Goal: Complete application form

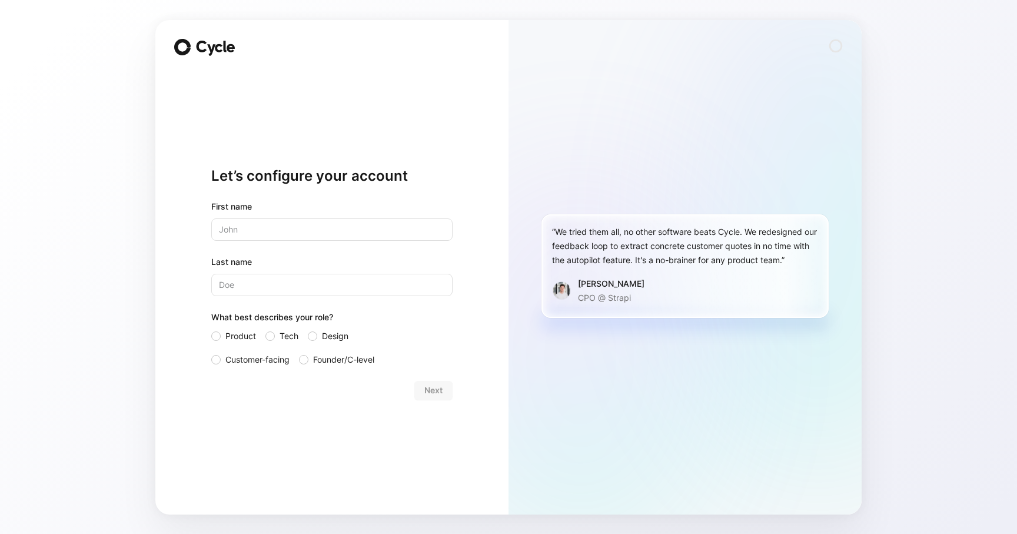
click at [284, 227] on input "text" at bounding box center [331, 229] width 241 height 22
type input "Raman"
click at [272, 337] on div at bounding box center [269, 335] width 9 height 9
click at [265, 329] on input "Tech" at bounding box center [265, 329] width 0 height 0
click at [274, 284] on input "Bharadwah" at bounding box center [331, 285] width 241 height 22
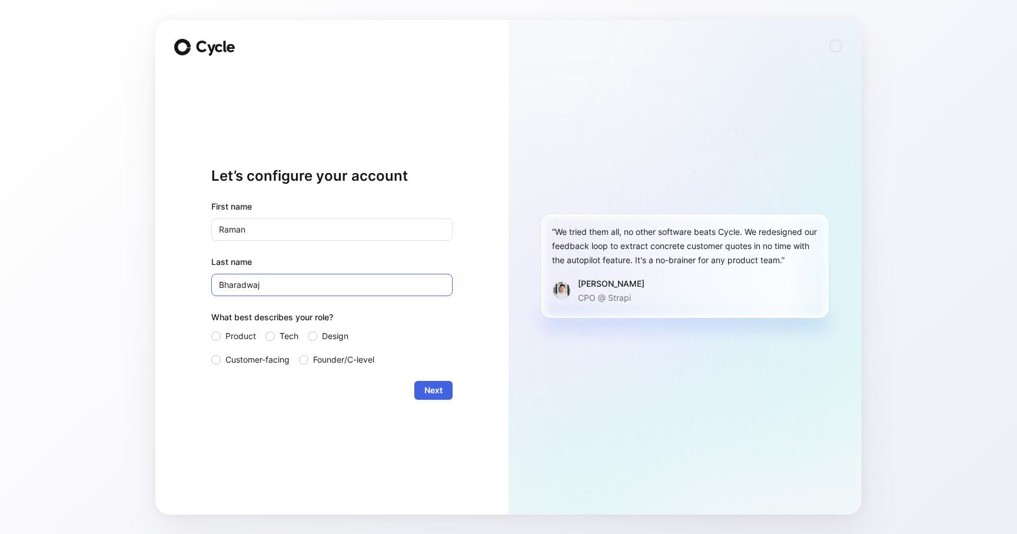
type input "Bharadwaj"
click at [422, 393] on button "Next" at bounding box center [433, 390] width 38 height 19
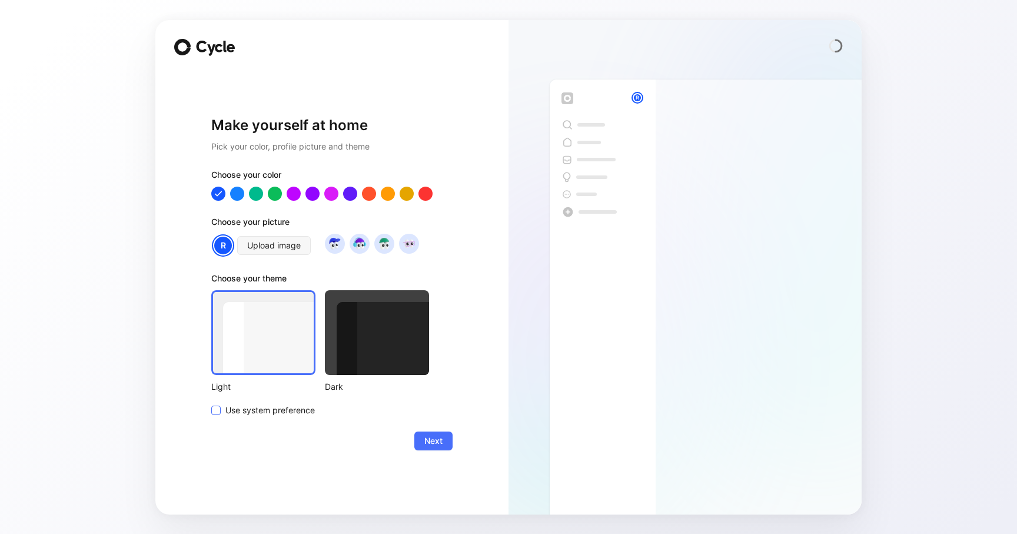
click at [252, 411] on span "Use system preference" at bounding box center [269, 410] width 89 height 14
click at [211, 403] on input "Use system preference" at bounding box center [211, 403] width 0 height 0
click at [443, 444] on button "Next" at bounding box center [433, 440] width 38 height 19
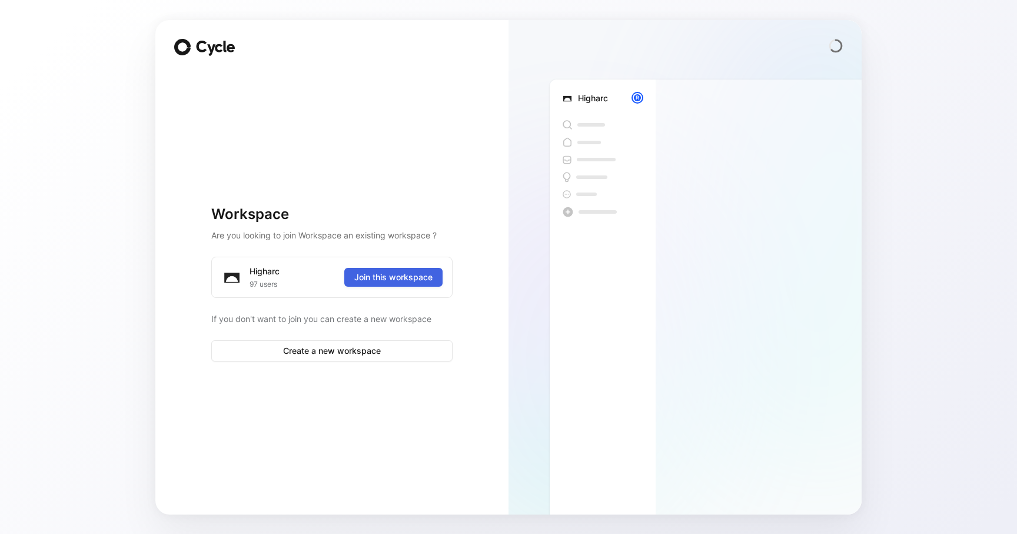
click at [386, 278] on span "Join this workspace" at bounding box center [393, 277] width 78 height 14
